Goal: Check status: Check status

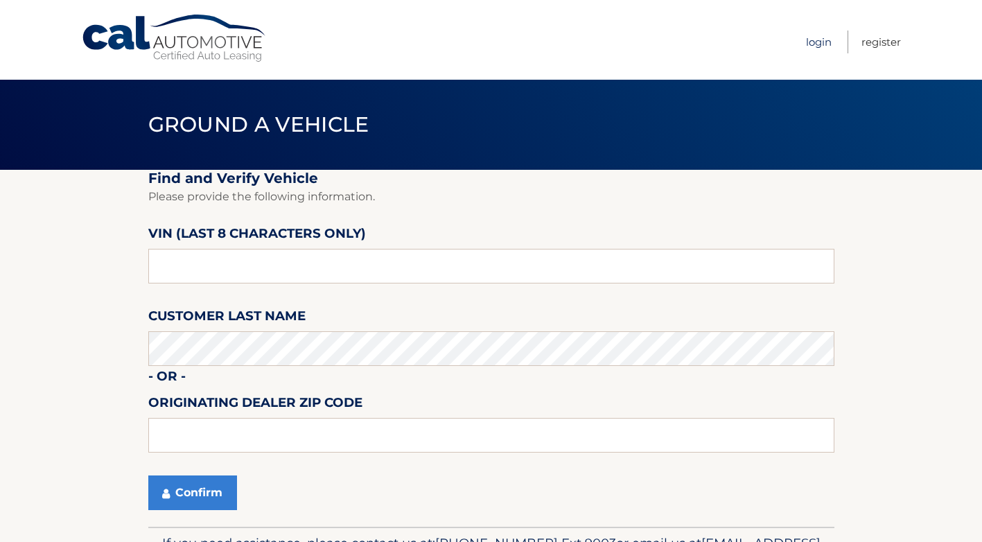
click at [825, 42] on link "Login" at bounding box center [819, 42] width 26 height 23
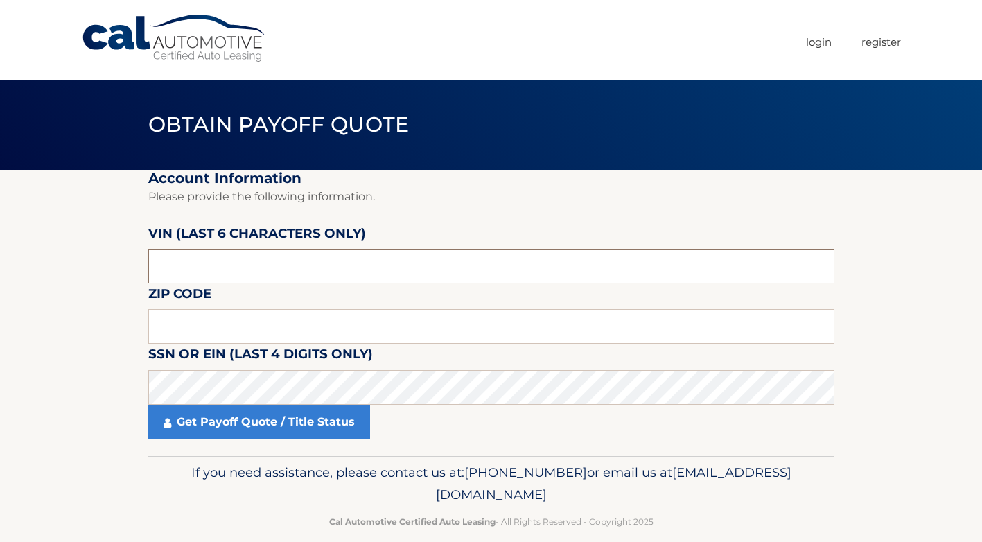
click at [248, 269] on input "text" at bounding box center [491, 266] width 686 height 35
type input "D77229"
type input "11570"
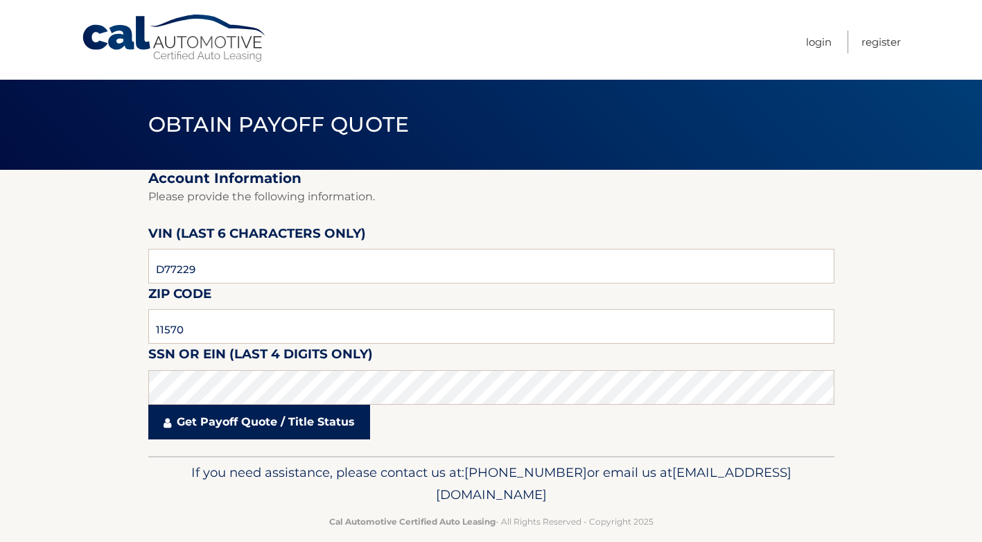
click at [232, 427] on link "Get Payoff Quote / Title Status" at bounding box center [259, 422] width 222 height 35
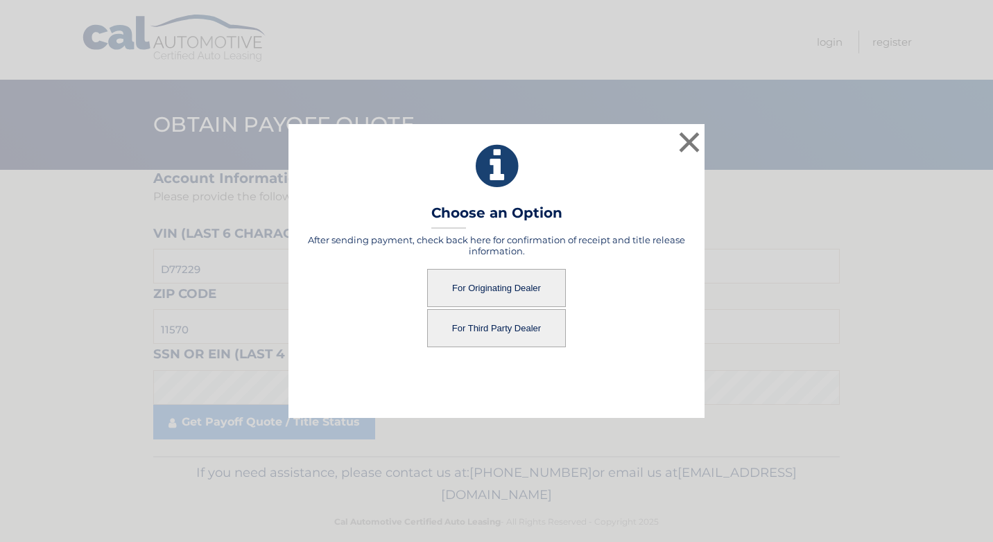
click at [503, 283] on button "For Originating Dealer" at bounding box center [496, 288] width 139 height 38
click at [515, 289] on button "For Originating Dealer" at bounding box center [496, 288] width 139 height 38
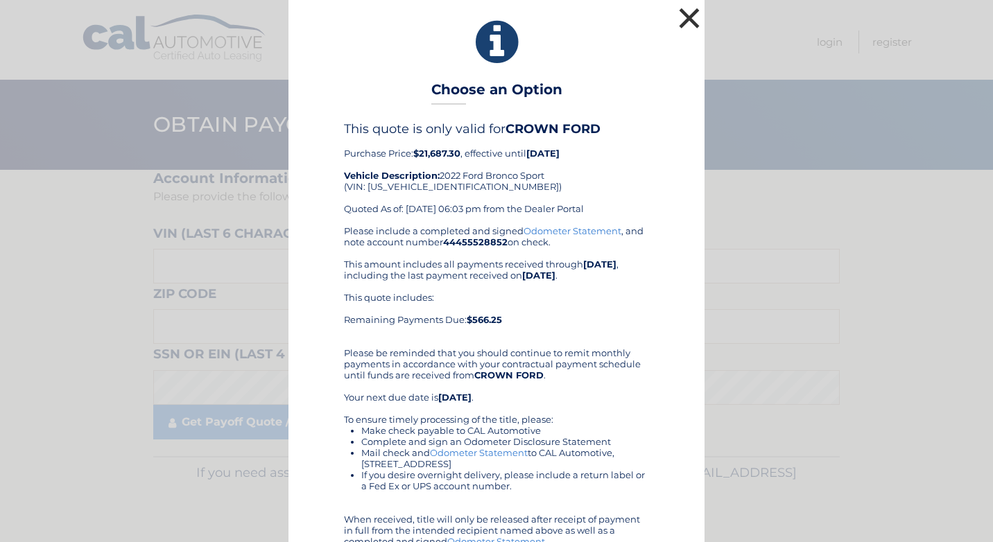
click at [679, 17] on button "×" at bounding box center [689, 18] width 28 height 28
